Goal: Transaction & Acquisition: Purchase product/service

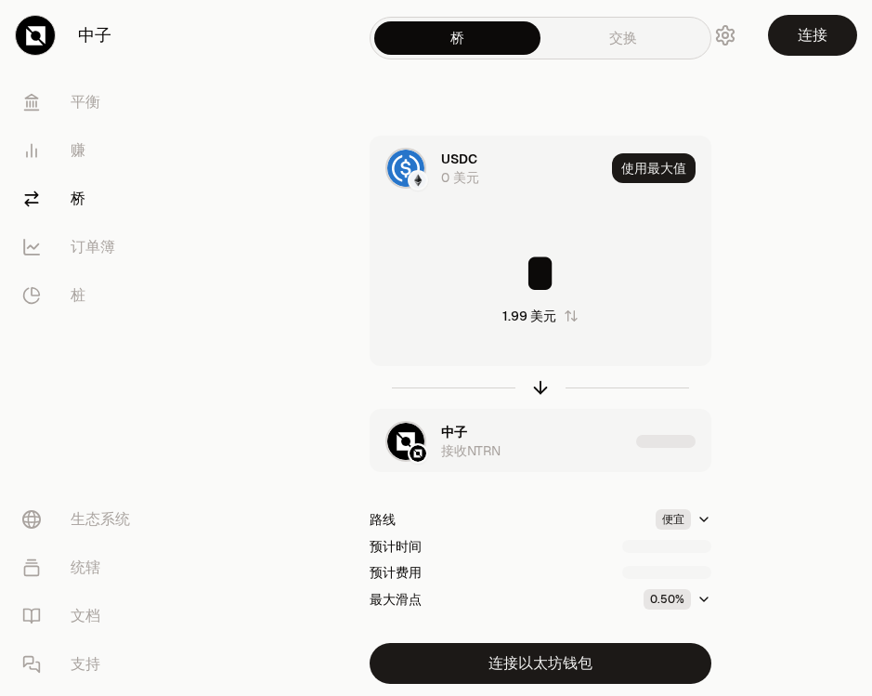
scroll to position [62, 0]
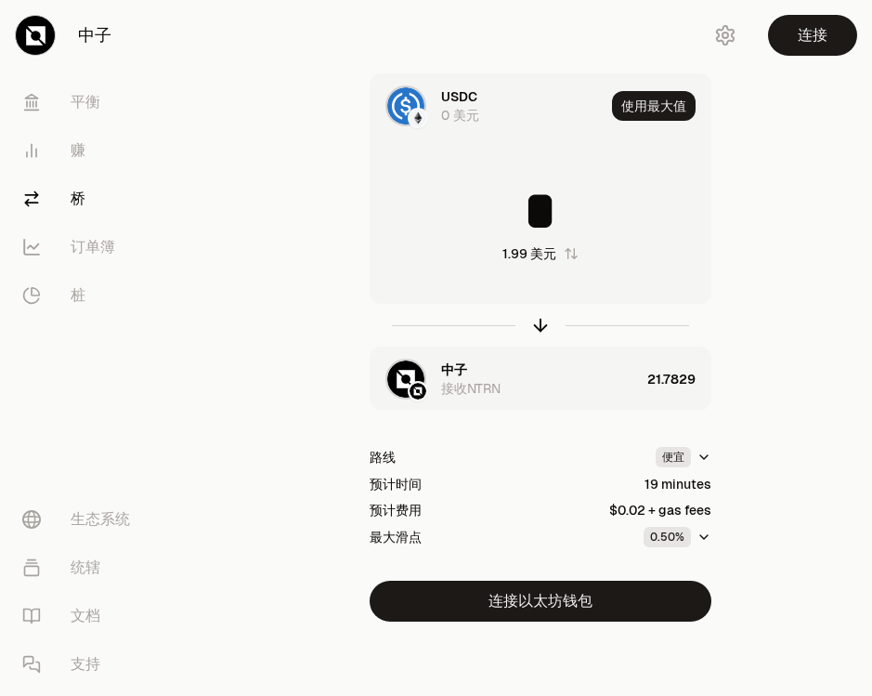
click at [628, 486] on div "预计时间 19 minutes" at bounding box center [541, 484] width 342 height 19
click at [767, 482] on div "USDC 0 美元 使用最大值 * 1.99 美元 中子 接收NTRN 21.7829 路线 便宜 预计时间 19 分钟 预计费用 0.02 美元 + 汽油费…" at bounding box center [540, 347] width 620 height 548
drag, startPoint x: 572, startPoint y: 219, endPoint x: 505, endPoint y: 206, distance: 68.2
click at [505, 206] on input "*" at bounding box center [541, 211] width 340 height 56
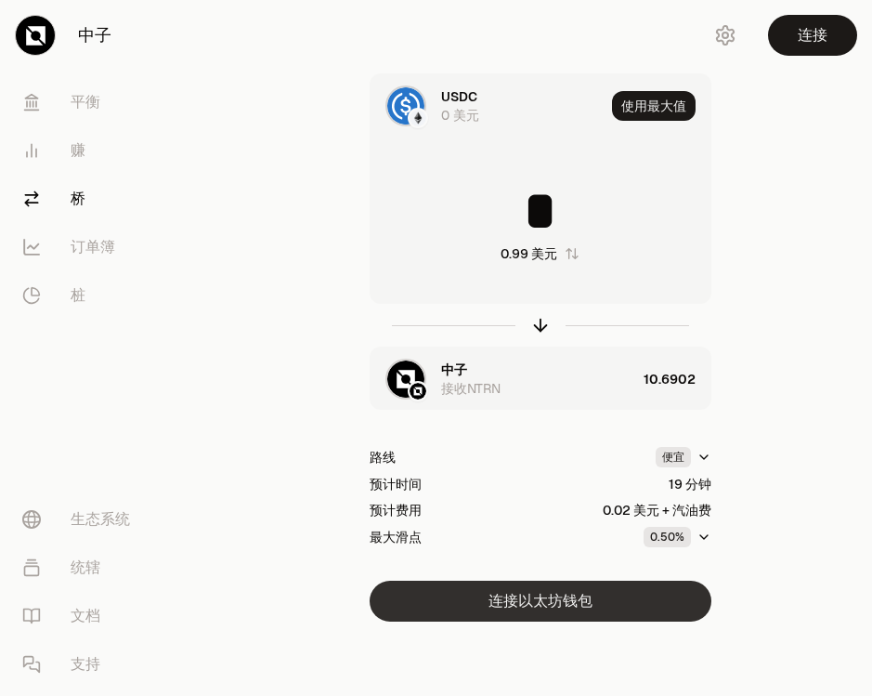
click at [560, 596] on button "连接以太坊钱包" at bounding box center [541, 601] width 342 height 41
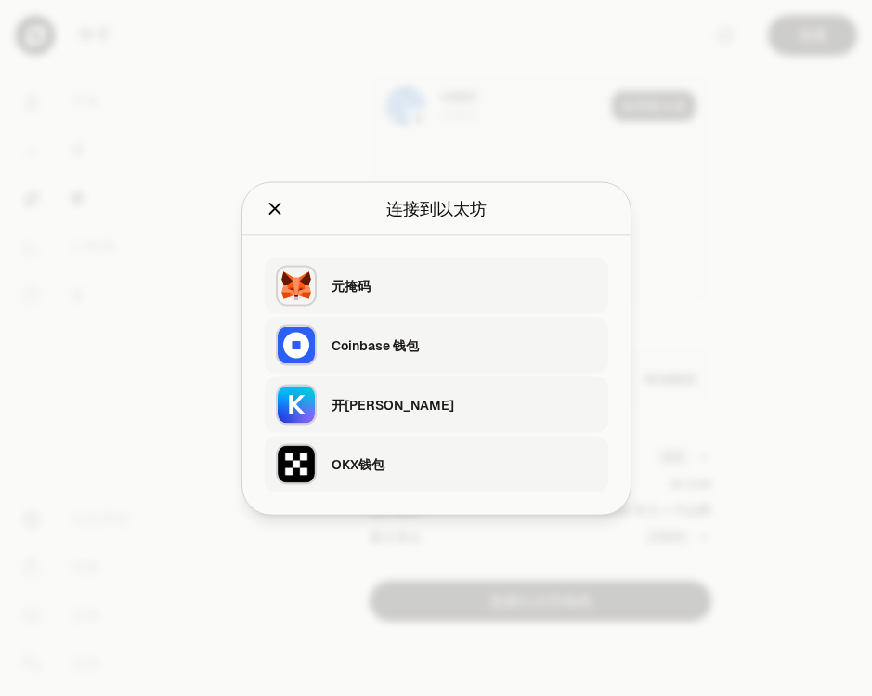
click at [419, 419] on div "开[PERSON_NAME]" at bounding box center [470, 404] width 277 height 43
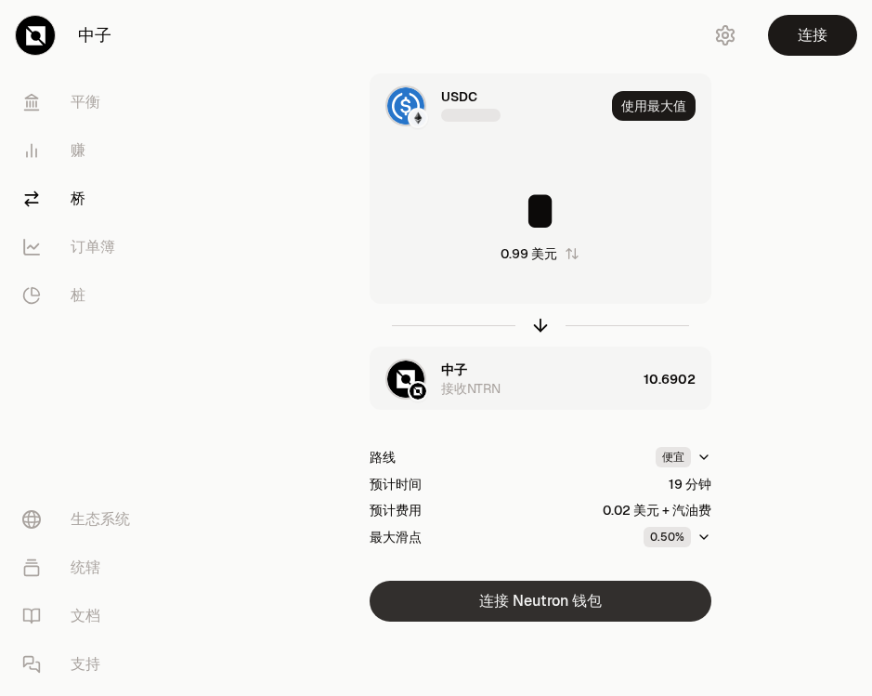
click at [553, 611] on button "连接 Neutron 钱包" at bounding box center [541, 601] width 342 height 41
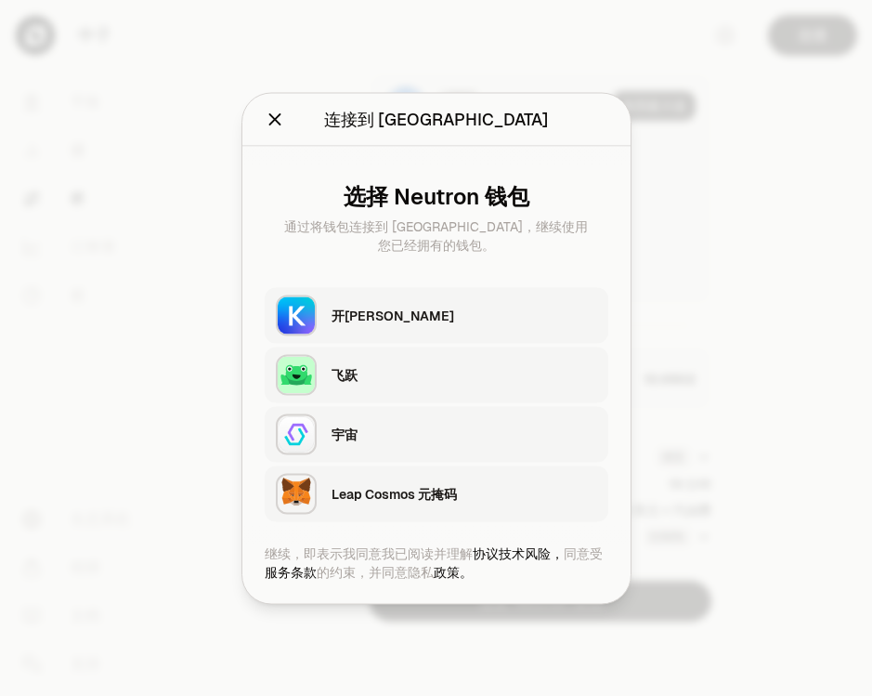
click at [389, 323] on div "开[PERSON_NAME]" at bounding box center [465, 315] width 266 height 19
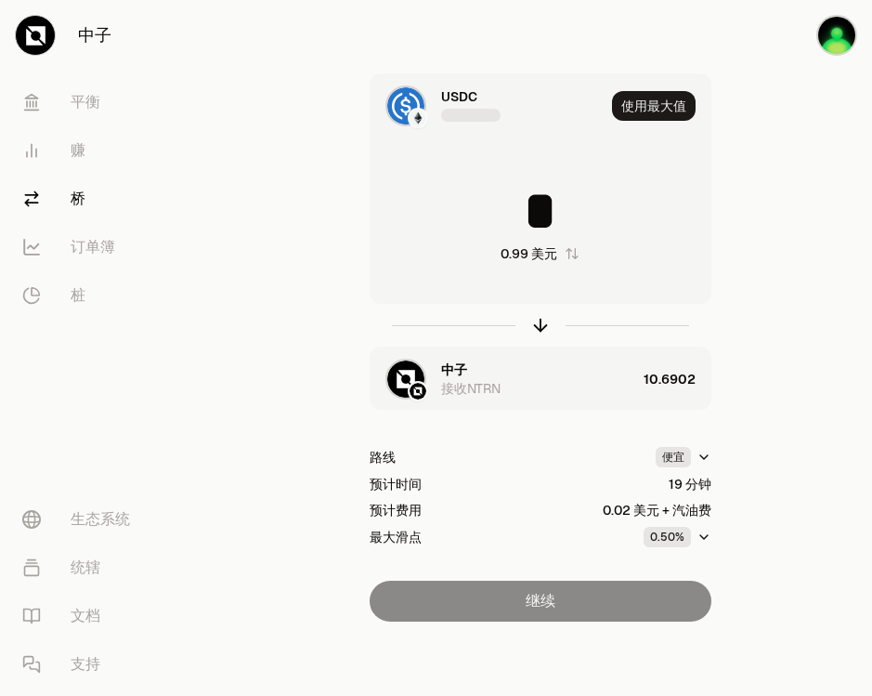
click at [555, 599] on div "继续" at bounding box center [541, 601] width 342 height 41
click at [545, 603] on div "继续" at bounding box center [541, 601] width 342 height 41
click at [545, 602] on div "继续" at bounding box center [541, 601] width 342 height 41
click at [546, 602] on div "继续" at bounding box center [541, 601] width 342 height 41
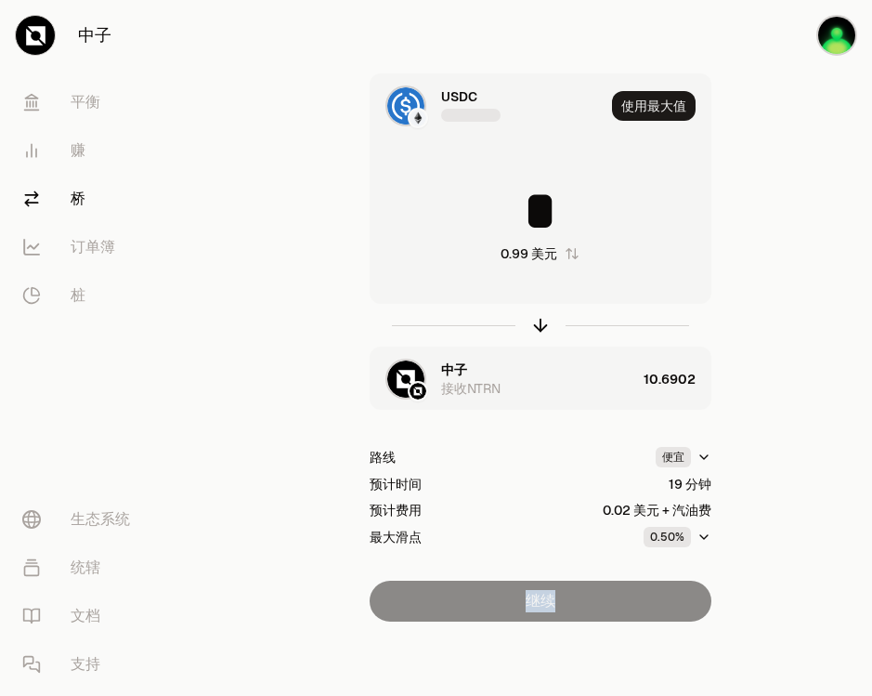
drag, startPoint x: 546, startPoint y: 602, endPoint x: 767, endPoint y: 570, distance: 222.6
click at [767, 575] on div "USDC 使用最大值 * 0.99 美元 中子 接收NTRN 10.6902 路线 便宜 预计时间 19 分钟 预计费用 0.02 美元 + 汽油费 最大滑点…" at bounding box center [540, 347] width 620 height 548
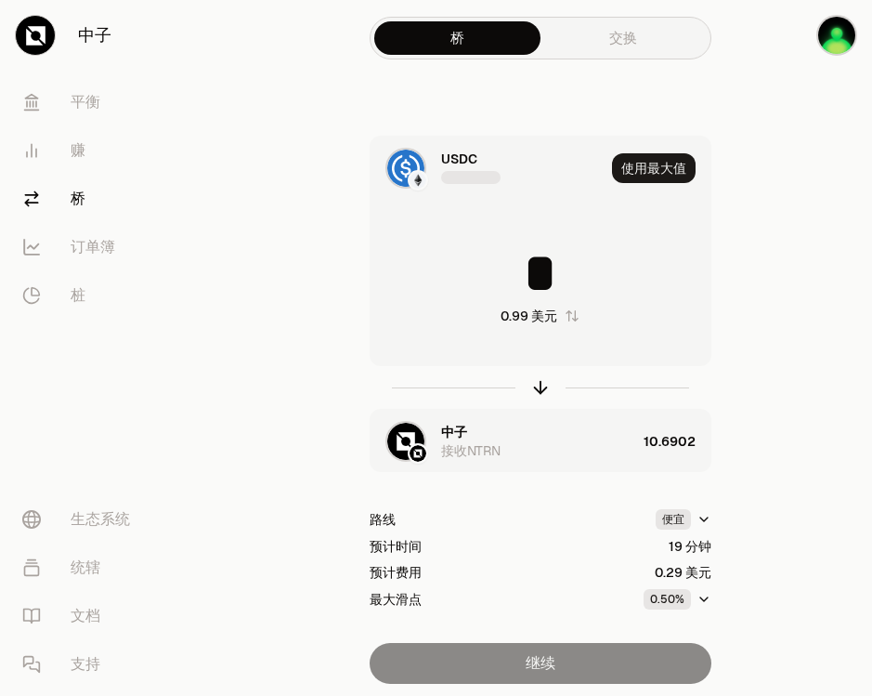
click at [731, 269] on div "USDC 使用最大值 * 0.99 美元 中子 接收NTRN 10.6902 路线 便宜 预计时间 19 分钟 预计费用 0.29 美元 最大滑点 0.50%…" at bounding box center [540, 410] width 620 height 548
click at [565, 630] on div "USDC 使用最大值 * 0.99 美元 中子 接收NTRN 10.6902 路线 便宜 预计时间 19 分钟 预计费用 0.29 美元 最大滑点 0.50%…" at bounding box center [540, 410] width 620 height 548
click at [566, 634] on div "USDC 使用最大值 * 0.99 美元 中子 接收NTRN 10.6902 路线 便宜 预计时间 19 分钟 预计费用 0.29 美元 最大滑点 0.50%…" at bounding box center [540, 410] width 620 height 548
click at [552, 192] on div "USDC" at bounding box center [488, 168] width 234 height 63
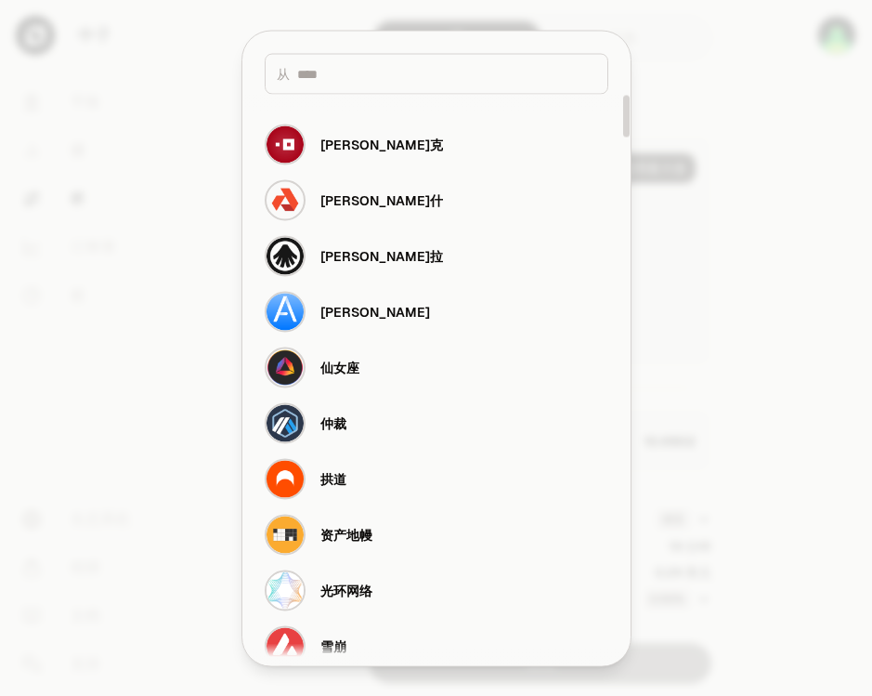
click at [781, 122] on div at bounding box center [436, 348] width 872 height 696
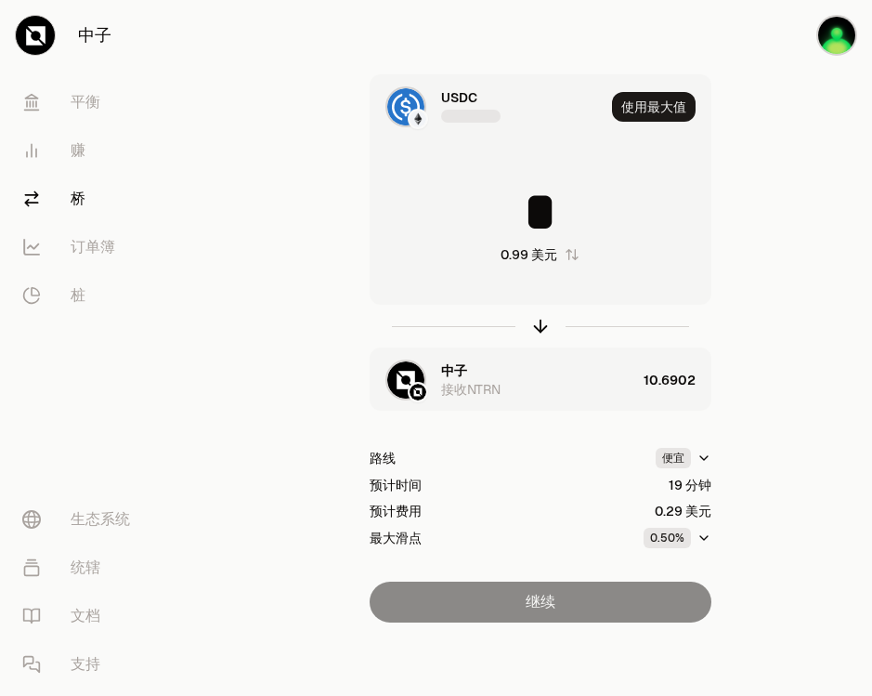
scroll to position [62, 0]
click at [691, 461] on html "中子 [PERSON_NAME] 赚 桥 订单簿 桩 生态系统 统辖 文档 支持 桥 交换 USDC 使用最大值 * 0.99 美元 中子 接收NTRN 10…" at bounding box center [436, 317] width 872 height 758
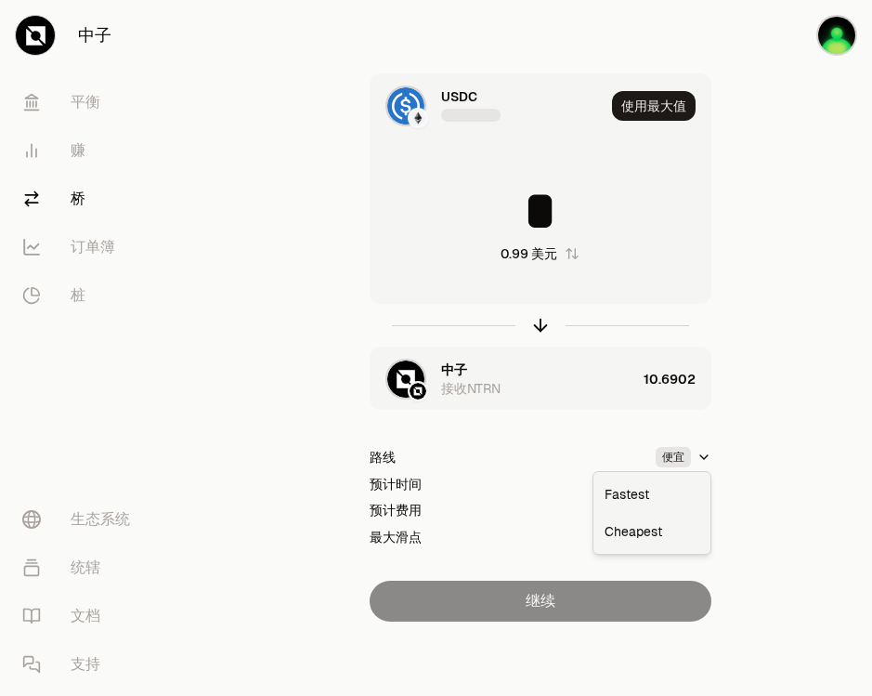
click at [777, 387] on html "中子 [PERSON_NAME] 赚 桥 订单簿 桩 生态系统 统辖 文档 支持 桥 交换 USDC 使用最大值 * 0.99 美元 中子 接收NTRN 10…" at bounding box center [436, 317] width 872 height 758
click at [704, 541] on icon "button" at bounding box center [704, 537] width 15 height 15
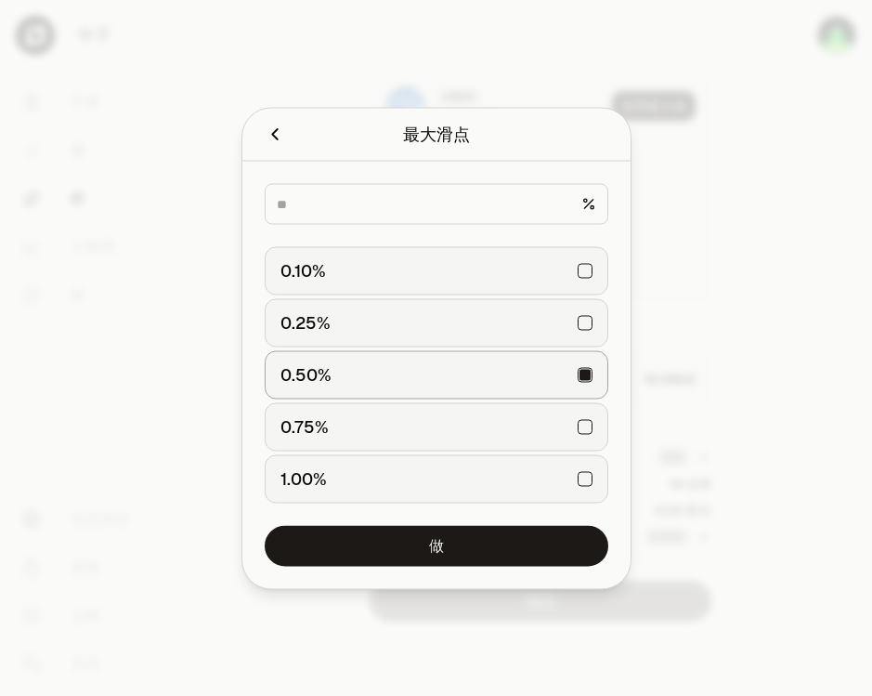
click at [761, 308] on div at bounding box center [436, 348] width 872 height 696
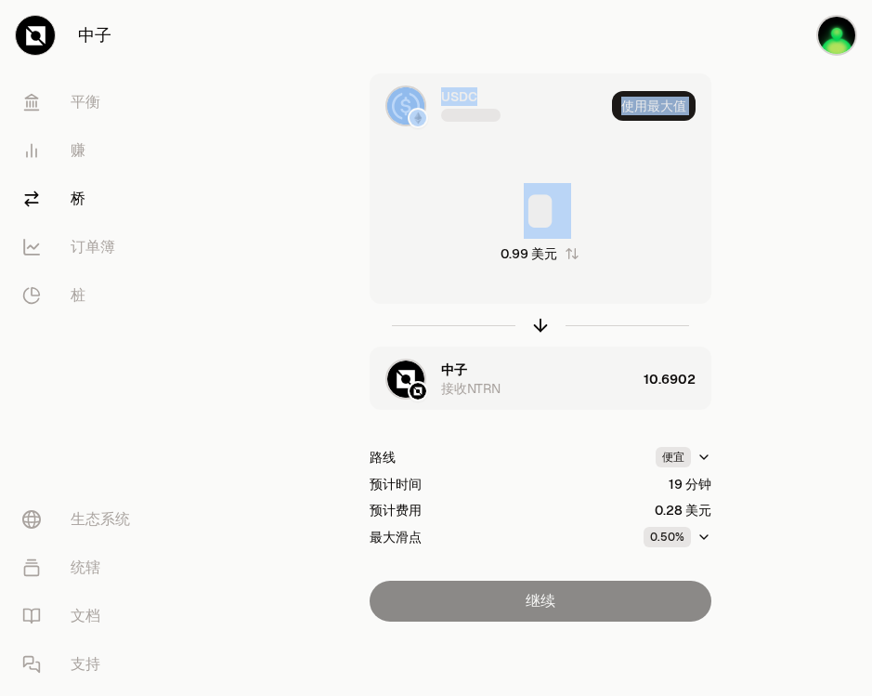
drag, startPoint x: 317, startPoint y: 133, endPoint x: 742, endPoint y: 287, distance: 452.7
click at [742, 287] on div "USDC 使用最大值 * 0.99 美元 中子 接收NTRN 10.6902 路线 便宜 预计时间 19 分钟 预计费用 0.28 美元 最大滑点 0.50%…" at bounding box center [540, 347] width 620 height 548
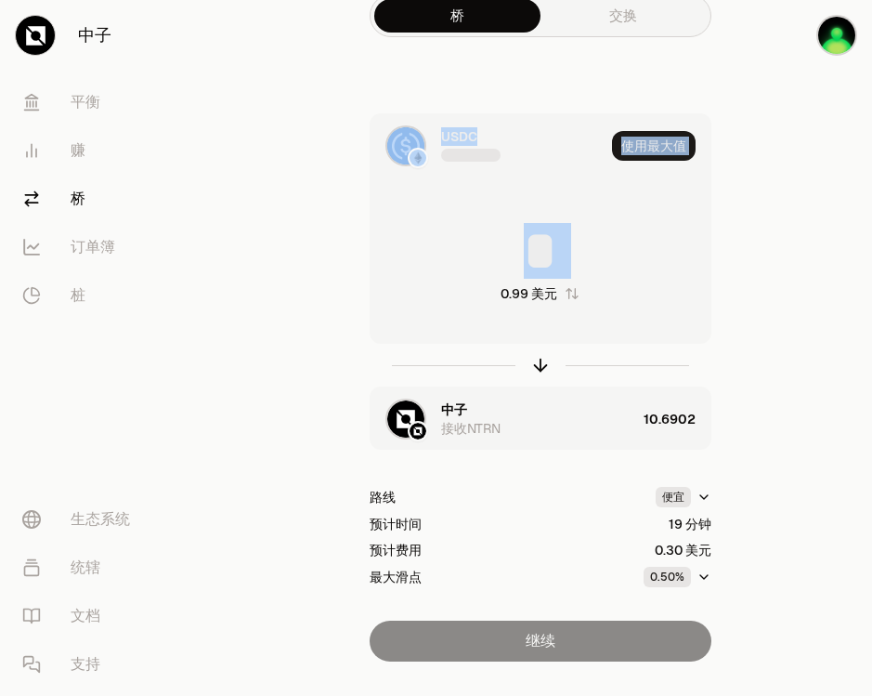
scroll to position [0, 0]
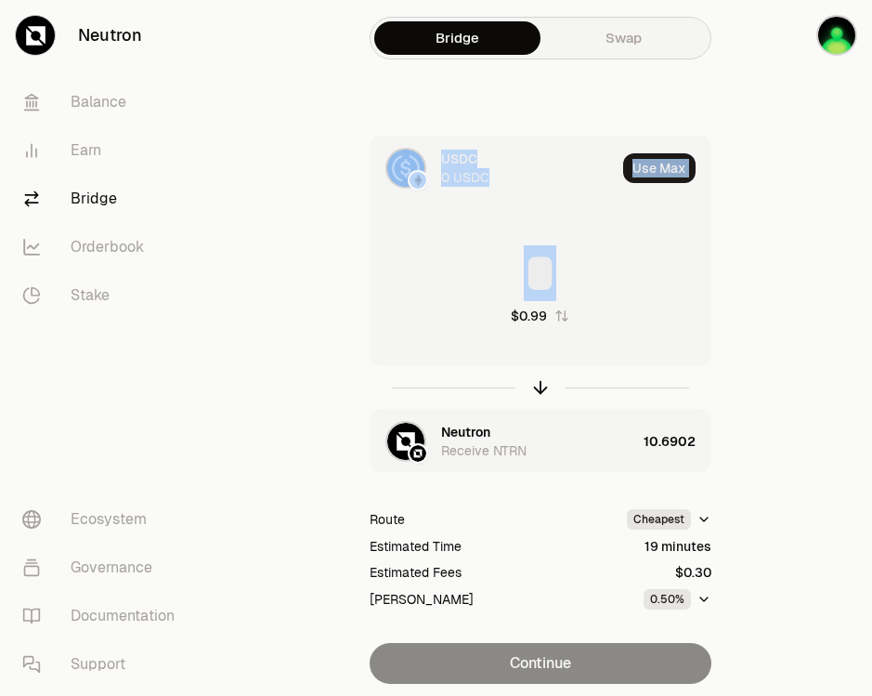
click at [757, 329] on div "USDC 0 USDC Use [PERSON_NAME] * $0.99 Neutron Receive NTRN 10.6902 Route Cheape…" at bounding box center [540, 410] width 620 height 548
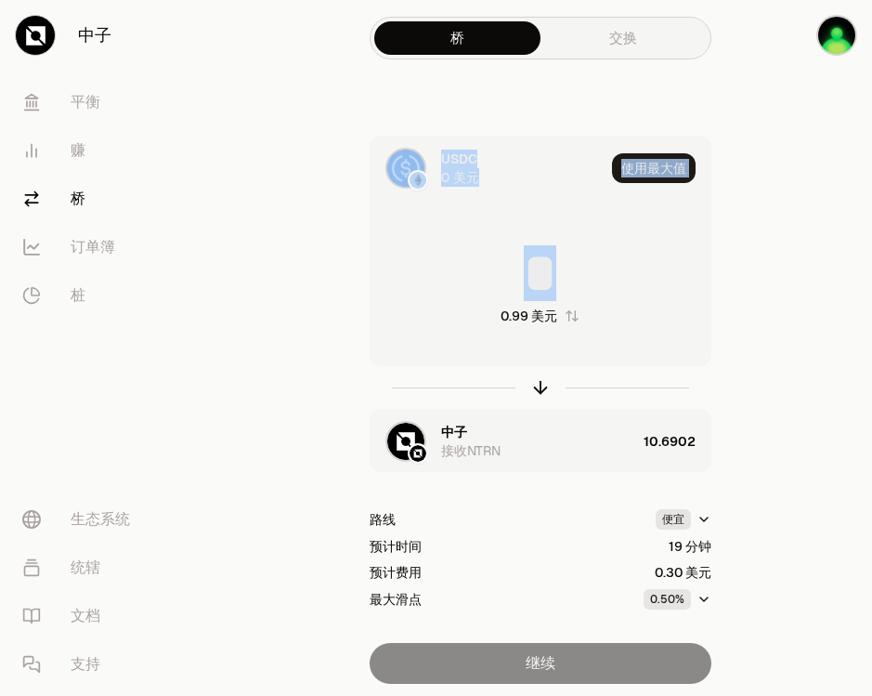
click at [711, 337] on div "USDC 0 美元 使用最大值 * 0.99 美元" at bounding box center [541, 251] width 342 height 230
click at [580, 267] on input "*" at bounding box center [541, 273] width 340 height 56
drag, startPoint x: 555, startPoint y: 267, endPoint x: 528, endPoint y: 264, distance: 27.1
click at [528, 264] on input "*" at bounding box center [541, 273] width 340 height 56
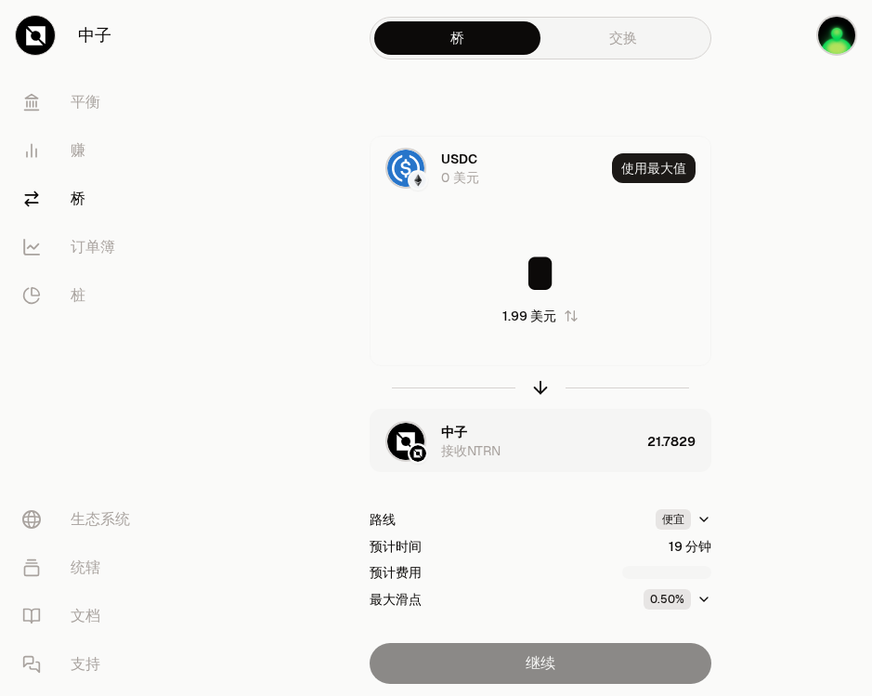
type input "*"
drag, startPoint x: 778, startPoint y: 381, endPoint x: 700, endPoint y: 221, distance: 177.9
click at [779, 379] on div "USDC 0 美元 使用最大值 * 1.99 美元 中子 接收NTRN 21.7829 路线 便宜 预计时间 19 分钟 预计费用 最大滑点 0.50% 继续" at bounding box center [540, 410] width 620 height 548
click at [538, 676] on div "继续" at bounding box center [541, 663] width 342 height 41
click at [539, 676] on div "继续" at bounding box center [541, 663] width 342 height 41
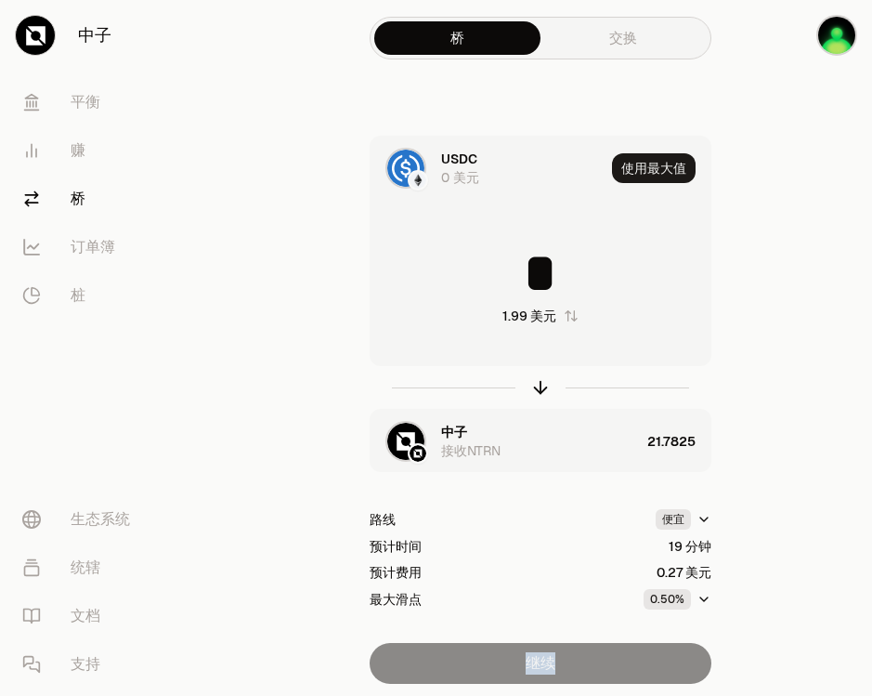
click at [542, 672] on div "继续" at bounding box center [541, 663] width 342 height 41
drag, startPoint x: 542, startPoint y: 672, endPoint x: 749, endPoint y: 362, distance: 372.4
click at [749, 362] on div "USDC 0 美元 使用最大值 * 1.99 美元 中子 接收NTRN 21.7825 路线 便宜 预计时间 19 分钟 预计费用 0.27 美元 最大滑点 …" at bounding box center [540, 410] width 620 height 548
drag, startPoint x: 749, startPoint y: 362, endPoint x: 847, endPoint y: 38, distance: 338.9
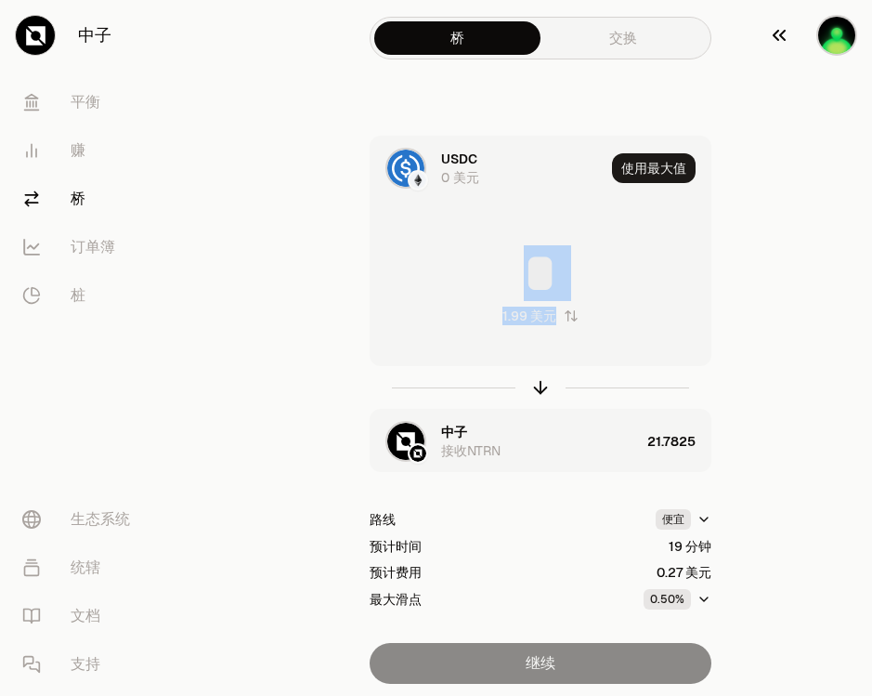
click at [847, 38] on img "button" at bounding box center [837, 35] width 41 height 41
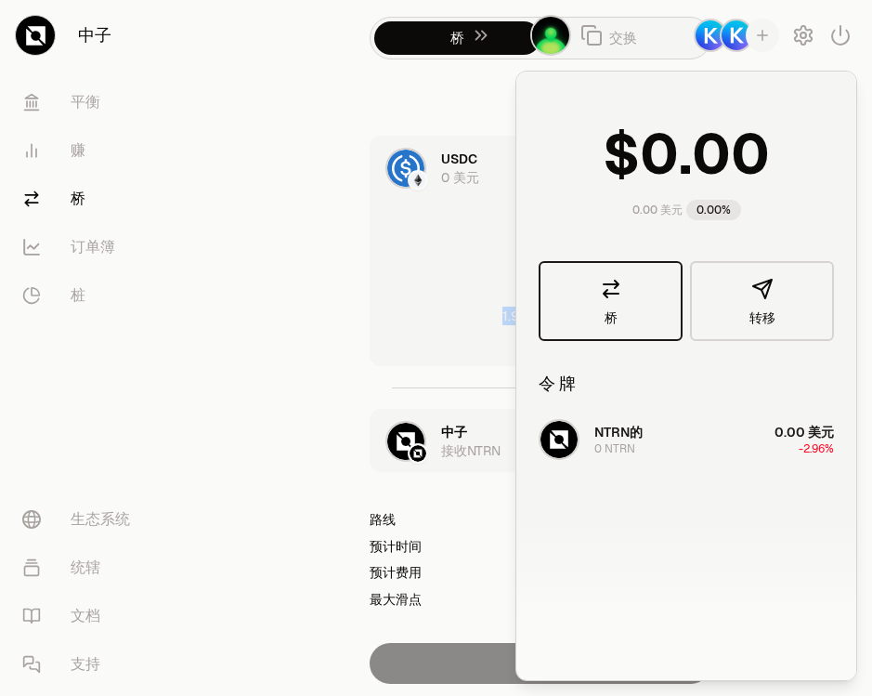
click at [615, 310] on link "桥" at bounding box center [611, 301] width 144 height 80
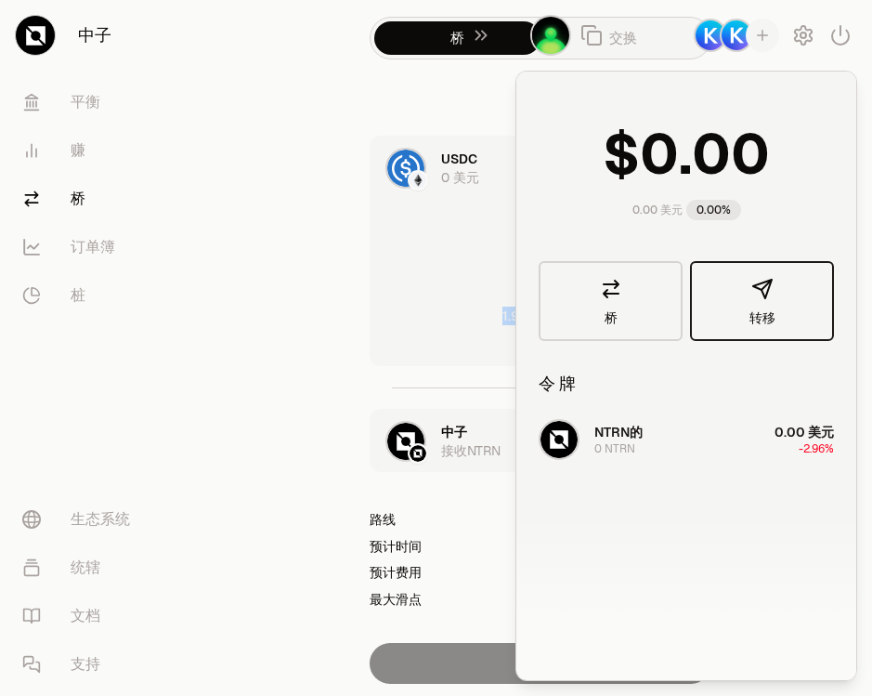
click at [762, 294] on icon "button" at bounding box center [763, 289] width 22 height 22
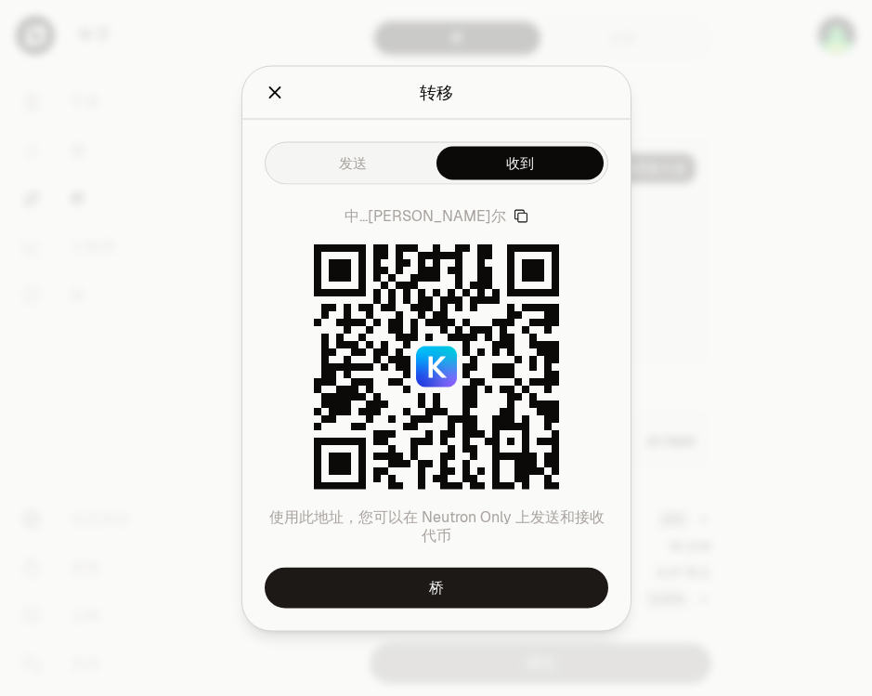
click at [354, 163] on button "发送" at bounding box center [352, 162] width 167 height 33
click at [523, 190] on div "发送 收到 中...杰尔 使用此地址，您可以在 Neutron Only 上发送和接收代币 桥" at bounding box center [437, 374] width 388 height 511
click at [276, 99] on icon "关闭" at bounding box center [275, 92] width 20 height 20
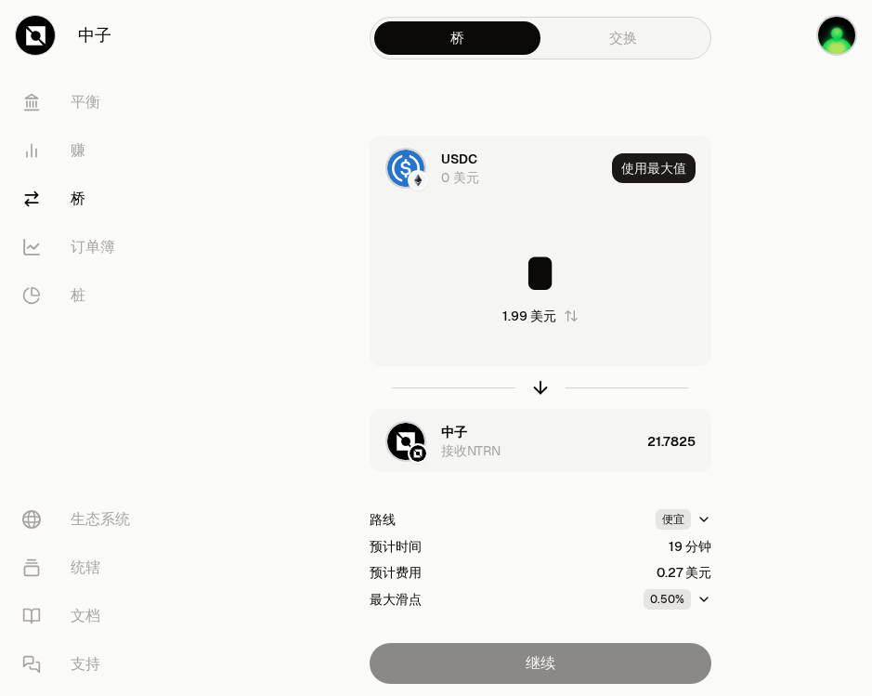
click at [785, 199] on div "USDC 0 美元 使用最大值 * 1.99 美元 中子 接收NTRN 21.7825 路线 便宜 预计时间 19 分钟 预计费用 0.27 美元 最大滑点 …" at bounding box center [540, 410] width 620 height 548
click at [627, 247] on input "*" at bounding box center [541, 273] width 340 height 56
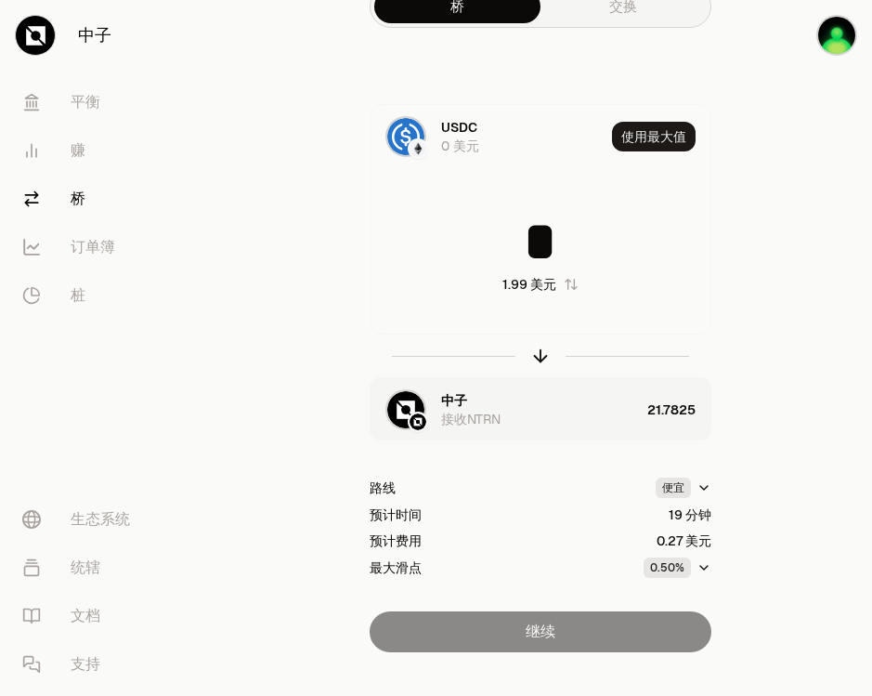
scroll to position [62, 0]
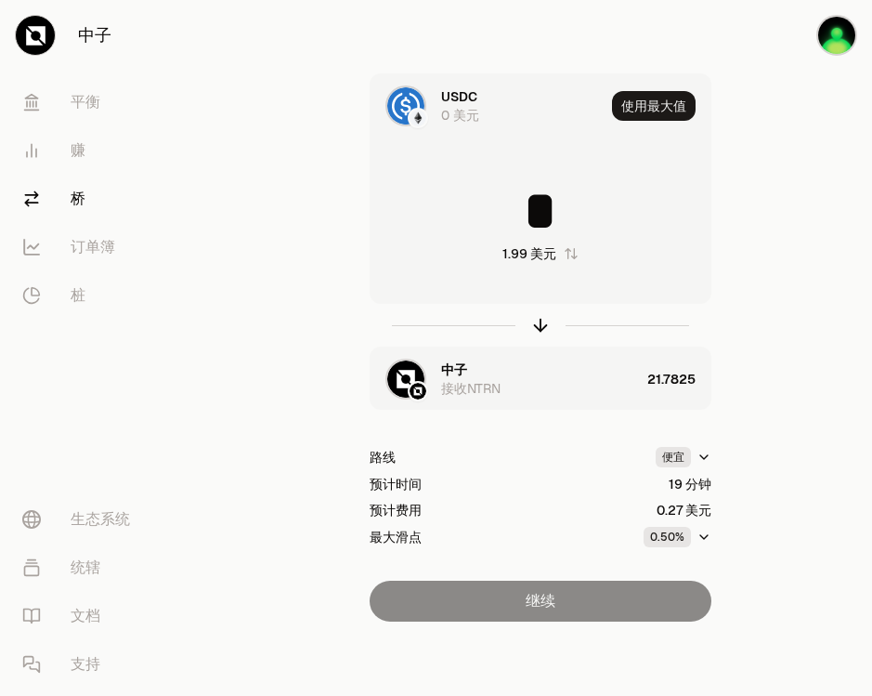
click at [648, 385] on div "21.7825" at bounding box center [679, 379] width 63 height 63
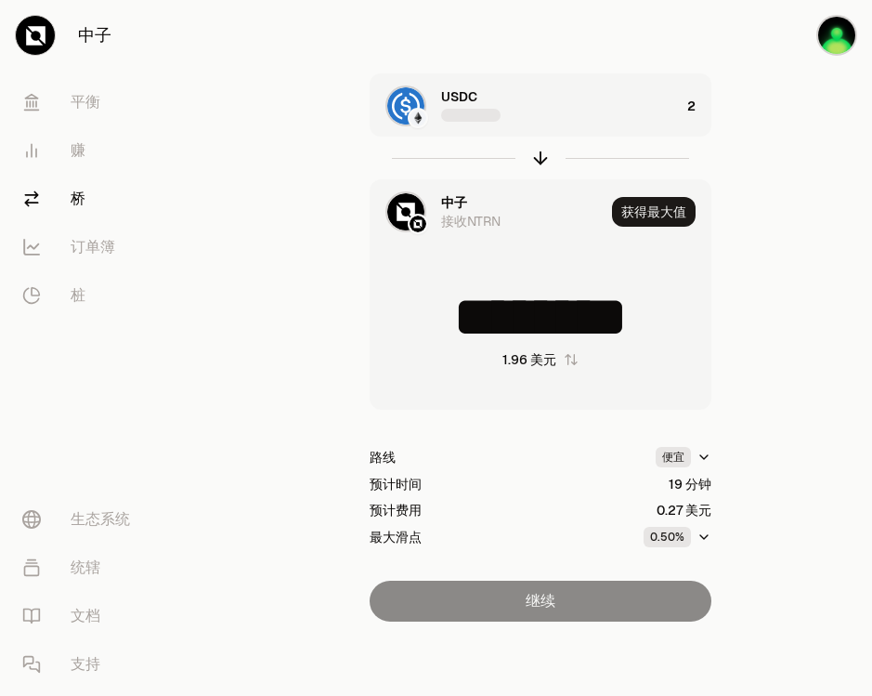
click at [829, 335] on div "USDC 2 中子 接收NTRN 获得最大值 ******** 1.96 美元 路线 便宜 预计时间 19 分钟 预计费用 0.27 美元 最大滑点 0.50…" at bounding box center [540, 347] width 620 height 548
click at [699, 459] on html "中子 [PERSON_NAME] 赚 桥 订单簿 桩 生态系统 统辖 文档 支持 桥 交换 USDC 2 中子 接收NTRN 获得最大值 ******** 1…" at bounding box center [436, 317] width 872 height 758
click at [799, 437] on html "中子 [PERSON_NAME] 赚 桥 订单簿 桩 生态系统 统辖 文档 支持 桥 交换 USDC 2 中子 接收NTRN 获得最大值 ******** 1…" at bounding box center [436, 317] width 872 height 758
click at [619, 601] on div "继续" at bounding box center [541, 601] width 342 height 41
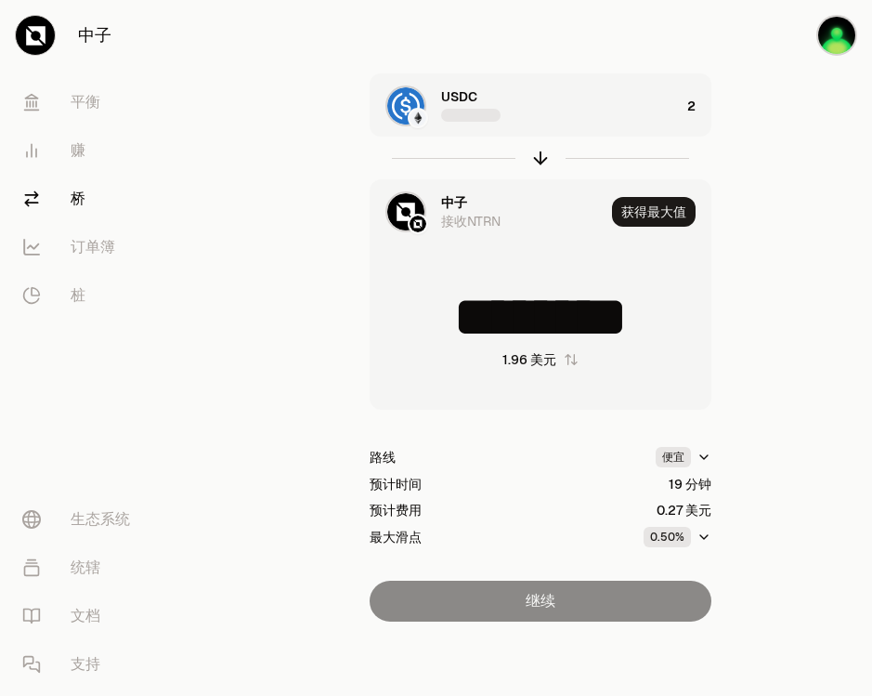
type input "*********"
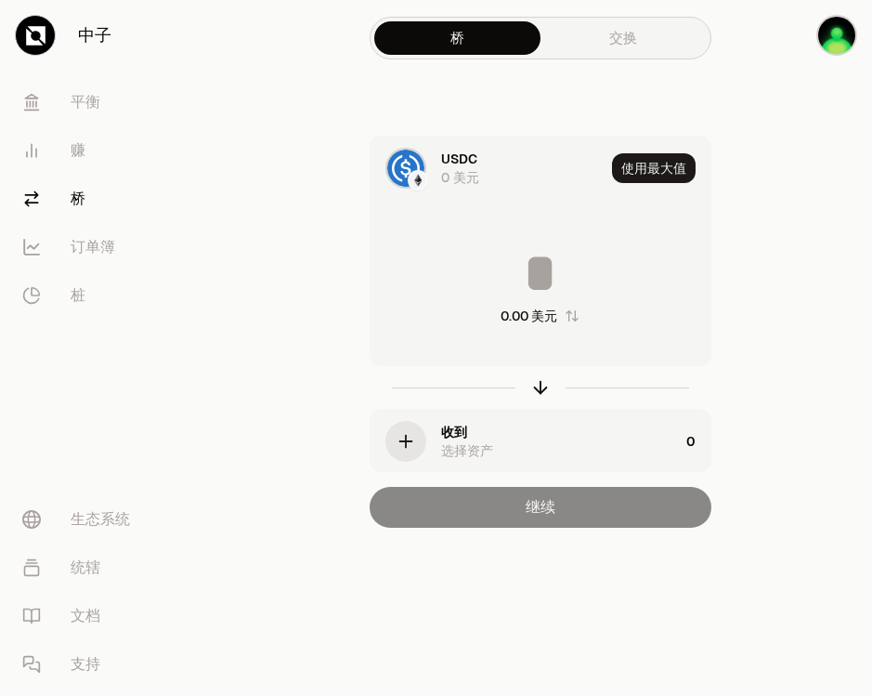
click at [422, 436] on div "button" at bounding box center [406, 441] width 41 height 41
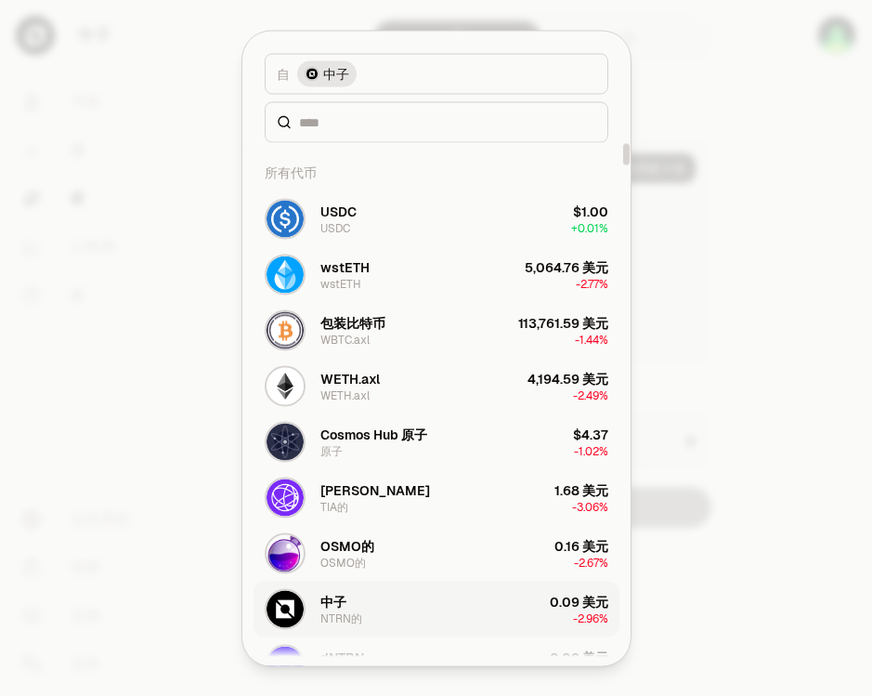
click at [366, 610] on button "中子 NTRN的 0.09 美元 -2.96%" at bounding box center [437, 609] width 366 height 56
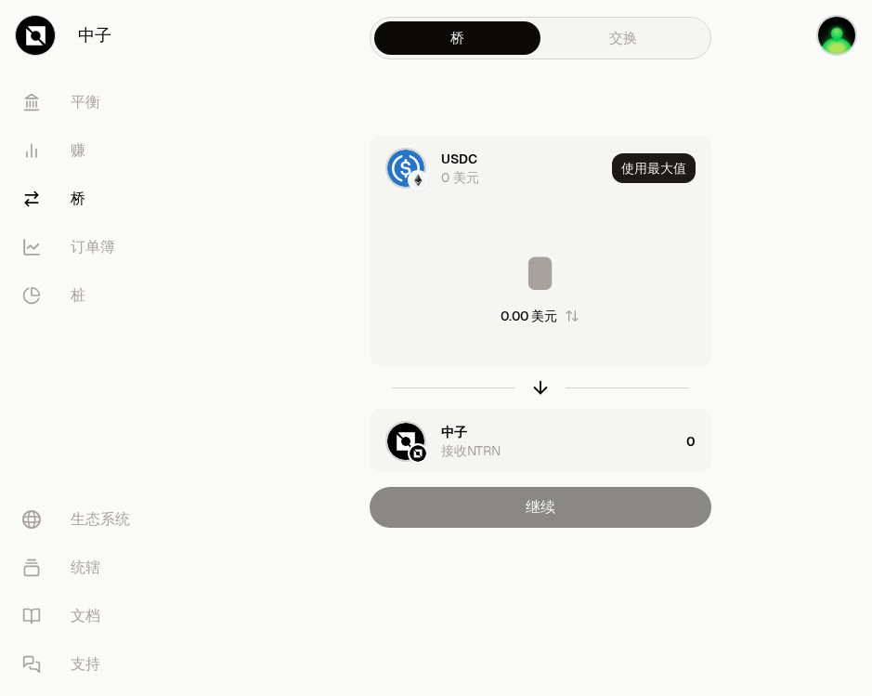
click at [582, 276] on input at bounding box center [541, 273] width 340 height 56
click at [517, 263] on input at bounding box center [541, 273] width 340 height 56
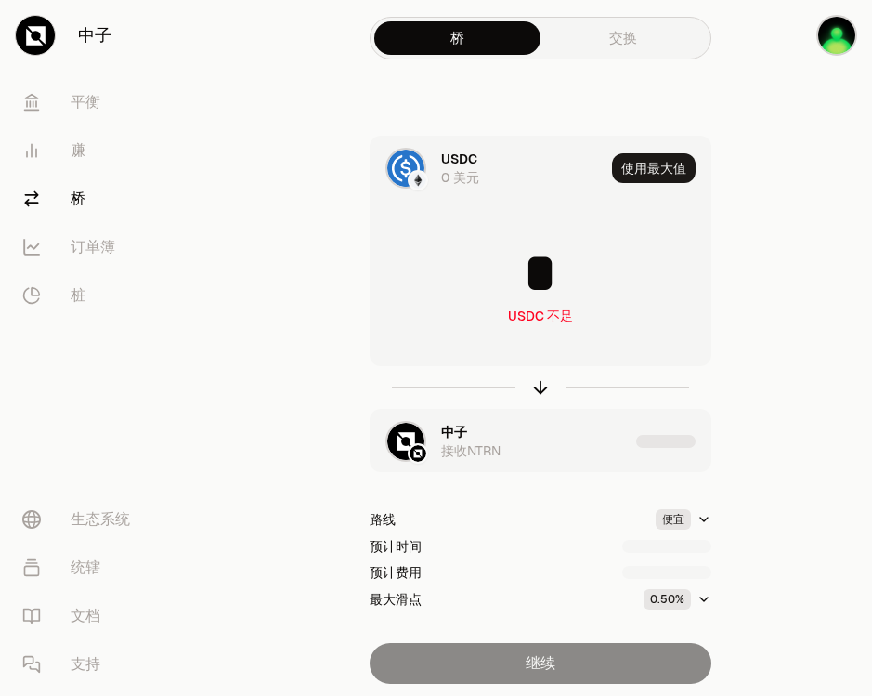
click at [810, 336] on div "USDC 0 美元 使用最大值 * USDC 不足 中子 接收NTRN 路线 便宜 预计时间 预计费用 最大滑点 0.50% 继续" at bounding box center [540, 410] width 620 height 548
drag, startPoint x: 546, startPoint y: 269, endPoint x: 537, endPoint y: 267, distance: 9.5
click at [537, 267] on input "*" at bounding box center [541, 273] width 340 height 56
type input "*"
drag, startPoint x: 711, startPoint y: 298, endPoint x: 740, endPoint y: 306, distance: 29.7
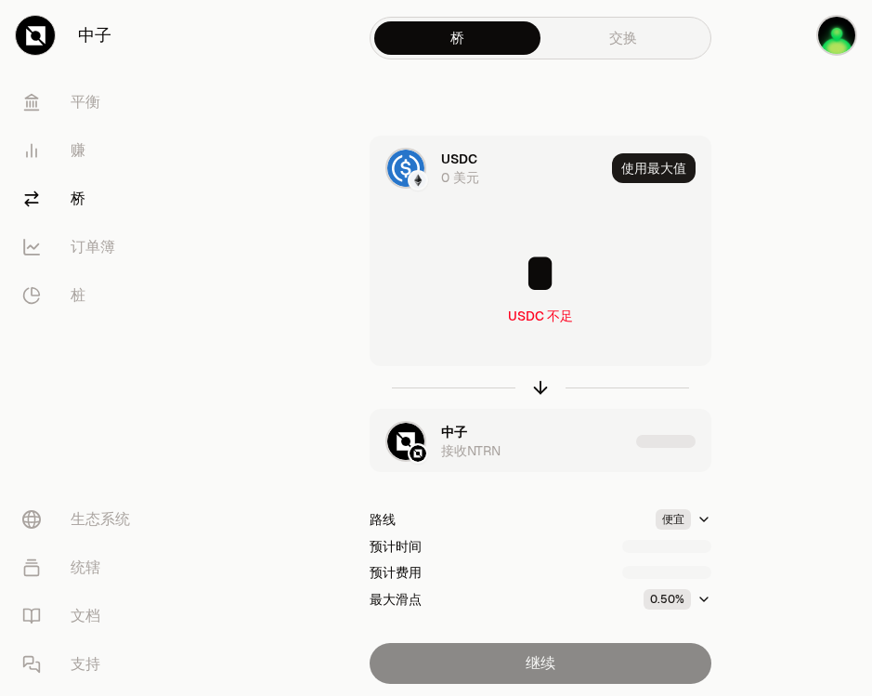
click at [713, 298] on div "USDC 0 美元 使用最大值 * USDC 不足 中子 接收NTRN 路线 便宜 预计时间 预计费用 最大滑点 0.50% 继续" at bounding box center [540, 410] width 620 height 548
click at [746, 308] on div "USDC 0 美元 使用最大值 * USDC 不足 中子 接收NTRN 路线 便宜 预计时间 预计费用 最大滑点 0.50% 继续" at bounding box center [540, 410] width 620 height 548
click at [458, 177] on div "0 美元" at bounding box center [460, 177] width 38 height 19
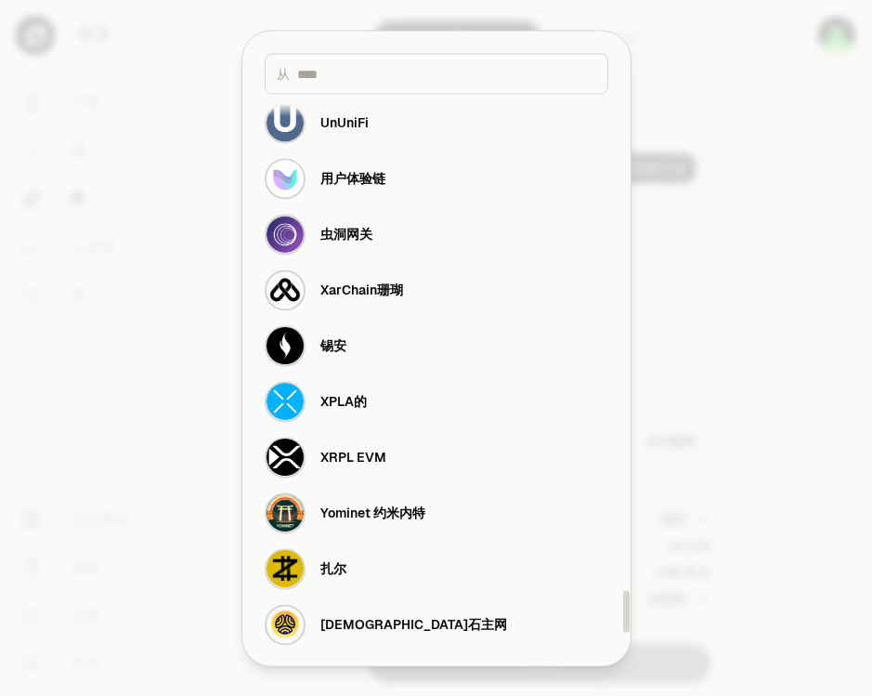
scroll to position [6832, 0]
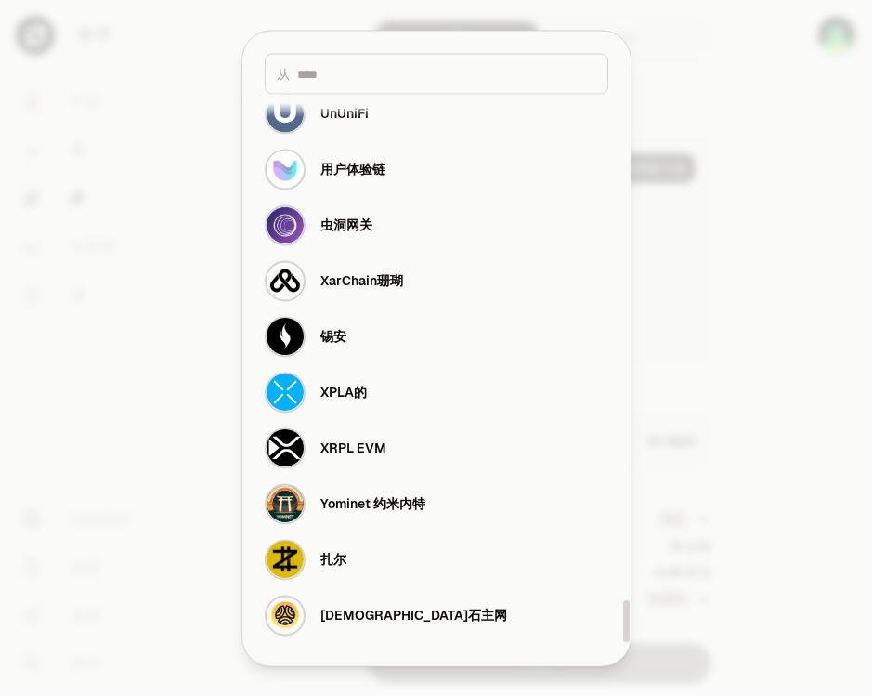
click at [804, 247] on div at bounding box center [436, 348] width 872 height 696
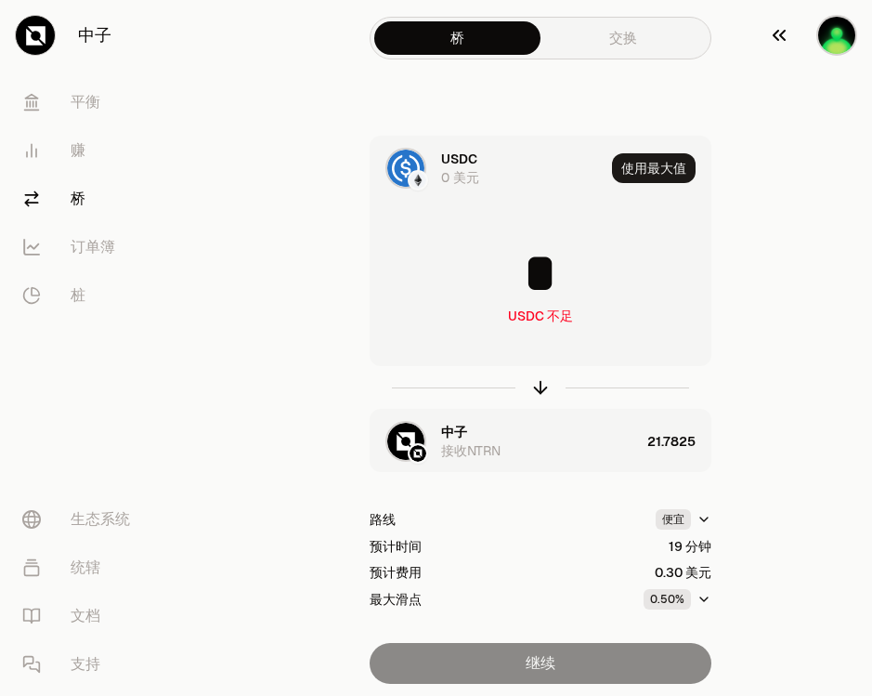
click at [837, 42] on img "button" at bounding box center [837, 35] width 41 height 41
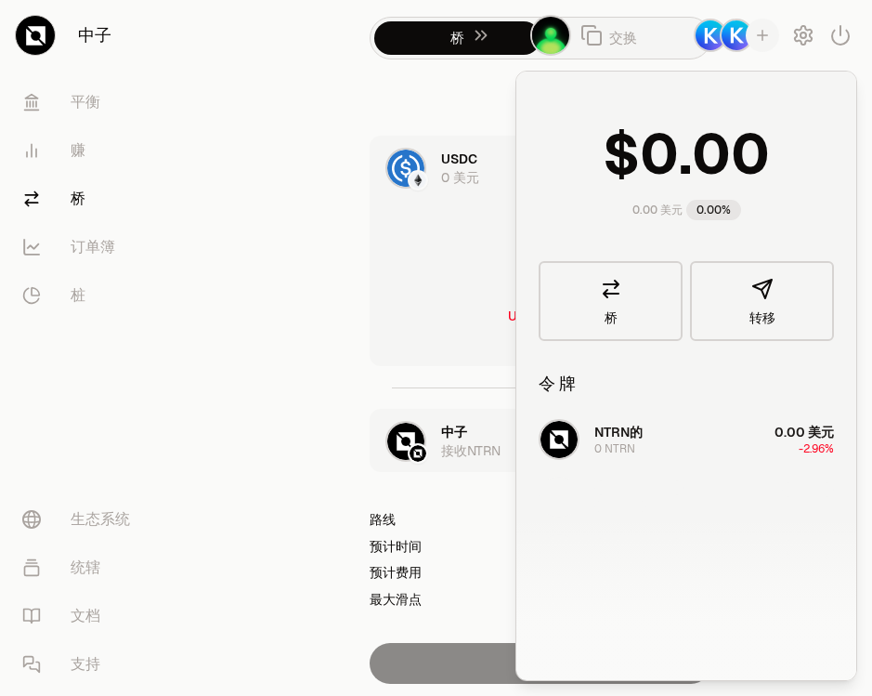
click at [300, 281] on div "USDC 0 美元 使用最大值 * USDC 不足 中子 接收NTRN 21.7825 路线 便宜 预计时间 19 分钟 预计费用 0.30 美元 最大滑点 …" at bounding box center [540, 410] width 620 height 548
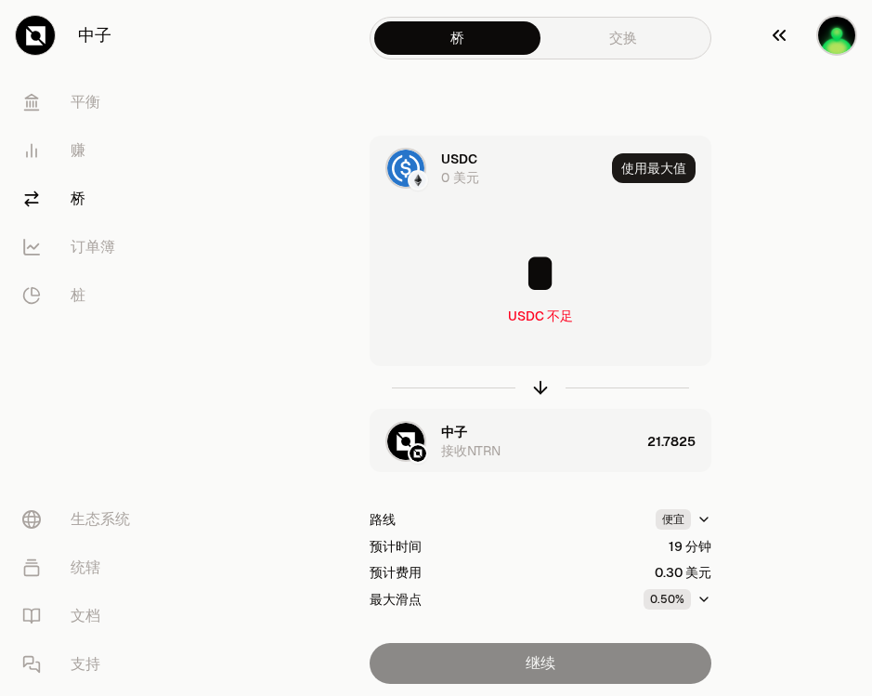
click at [830, 31] on img "button" at bounding box center [837, 35] width 41 height 41
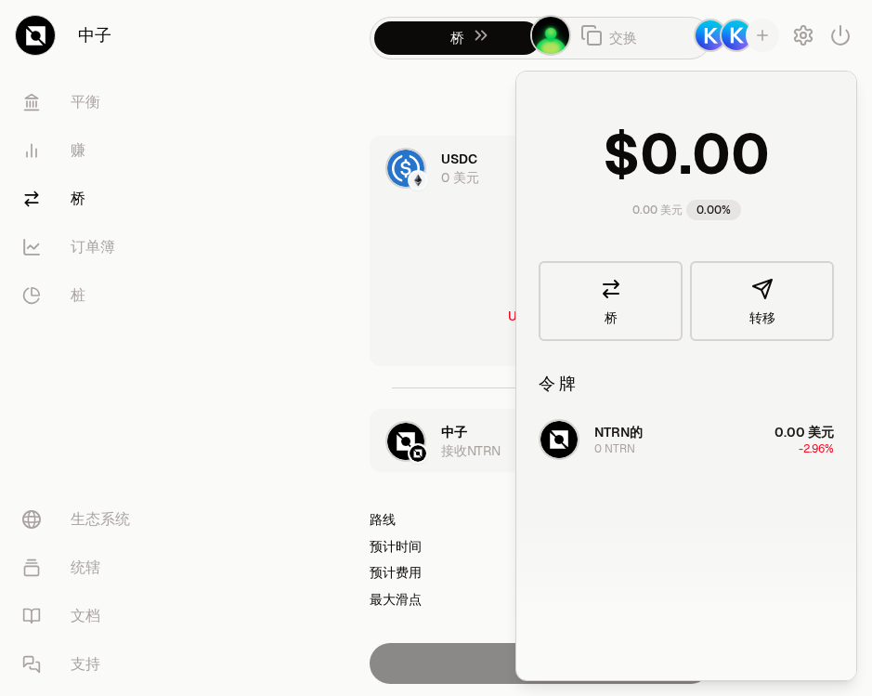
click at [735, 37] on img "button" at bounding box center [736, 35] width 33 height 33
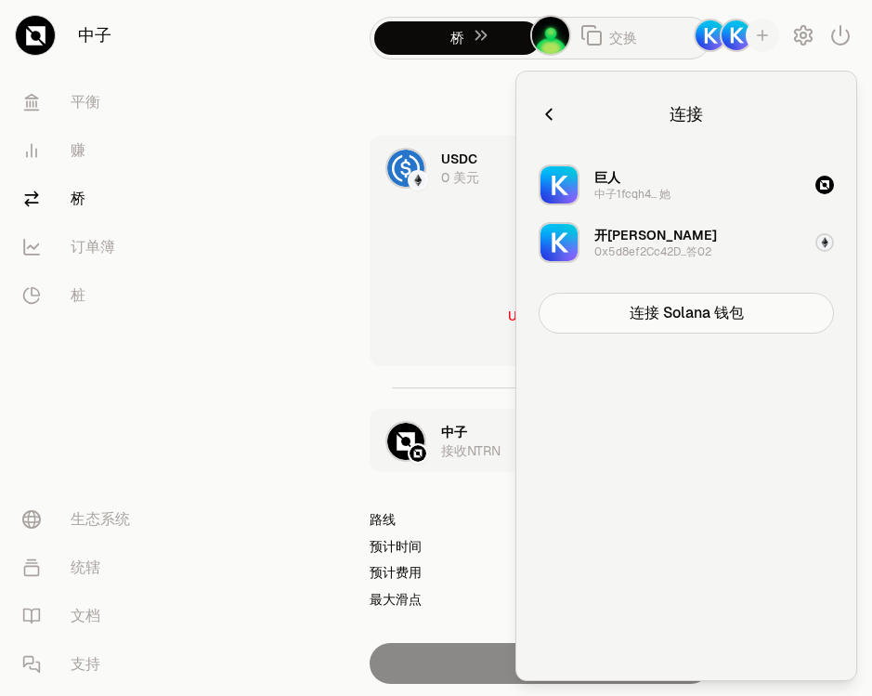
click at [715, 33] on img "button" at bounding box center [710, 35] width 33 height 33
click at [707, 46] on img "button" at bounding box center [710, 35] width 33 height 33
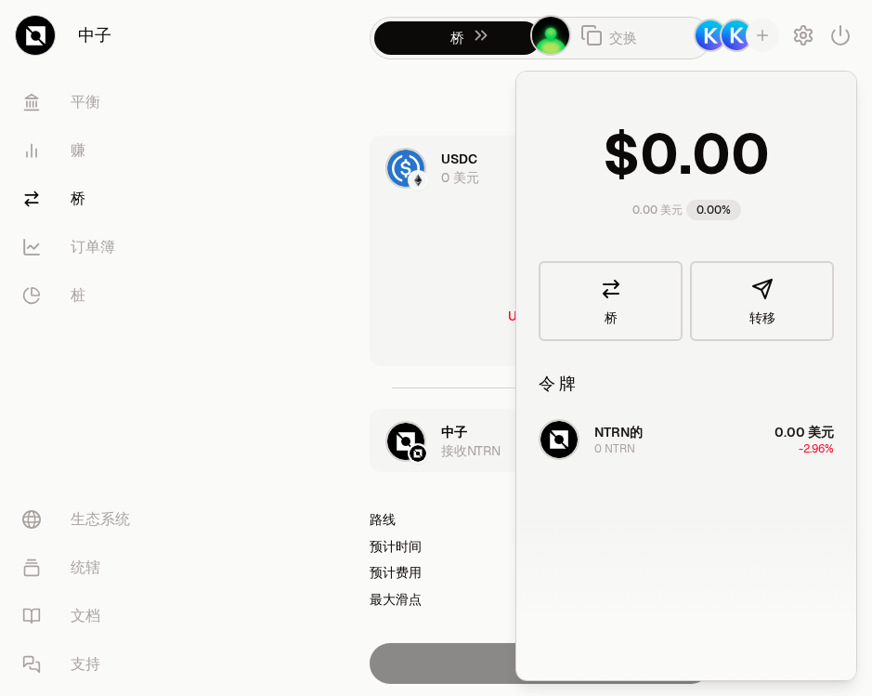
click at [292, 298] on div "USDC 0 美元 使用最大值 * USDC 不足 中子 接收NTRN 21.7828 路线 便宜 预计时间 19 分钟 预计费用 0.30 美元 最大滑点 …" at bounding box center [540, 410] width 620 height 548
